Goal: Information Seeking & Learning: Learn about a topic

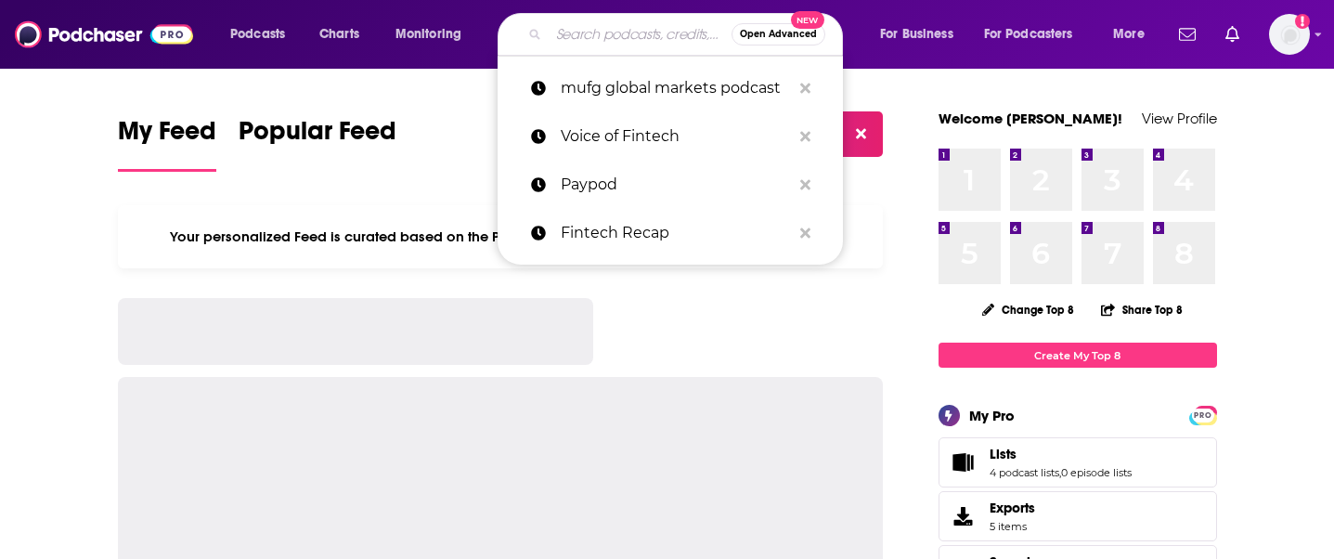
click at [562, 26] on input "Search podcasts, credits, & more..." at bounding box center [640, 34] width 183 height 30
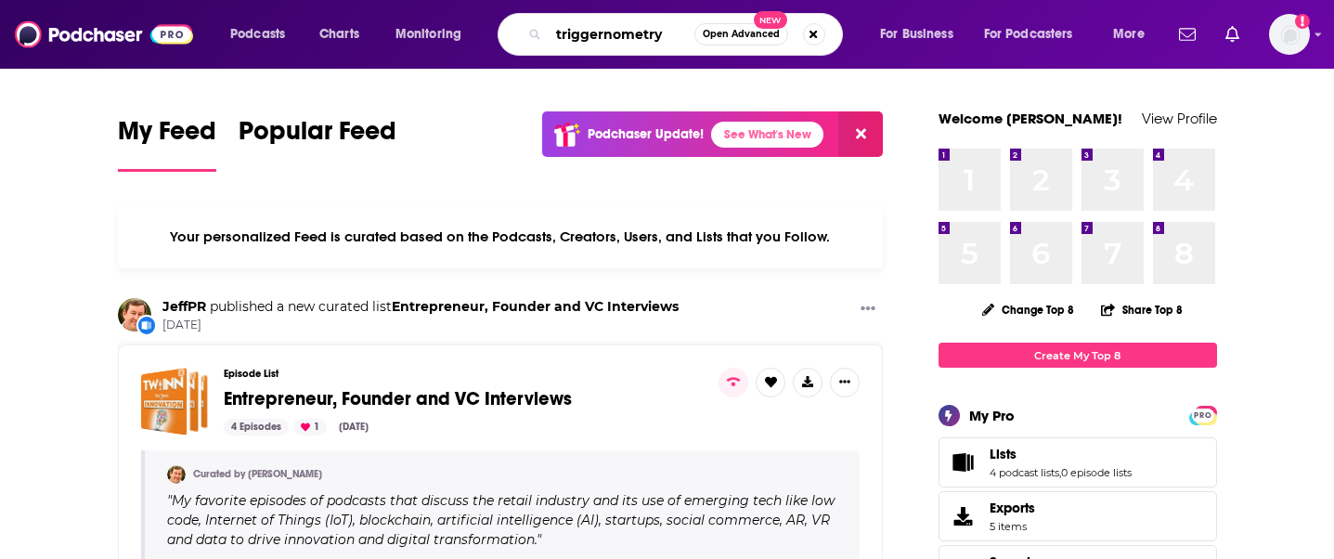
type input "triggernometry"
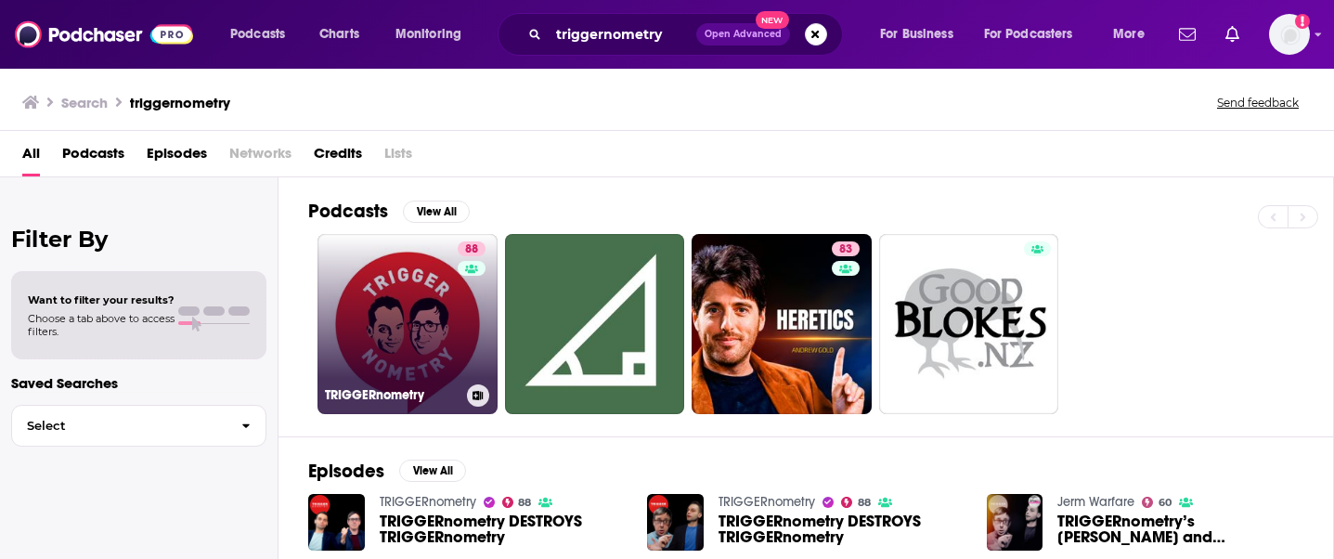
click at [442, 280] on link "88 TRIGGERnometry" at bounding box center [408, 324] width 180 height 180
